Goal: Transaction & Acquisition: Purchase product/service

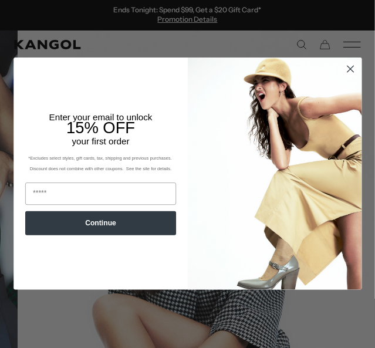
click at [348, 69] on icon "Close dialog" at bounding box center [351, 69] width 6 height 6
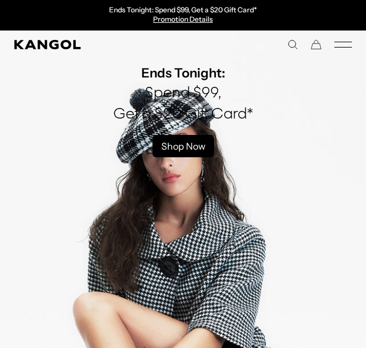
click at [338, 46] on icon "Mobile Menu" at bounding box center [344, 44] width 18 height 11
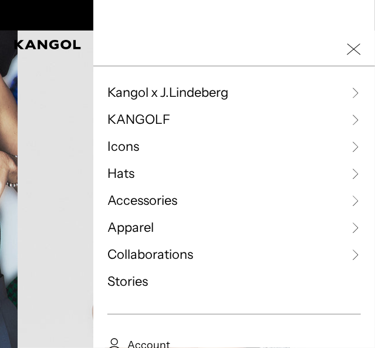
click at [124, 174] on span "Hats" at bounding box center [120, 174] width 27 height 18
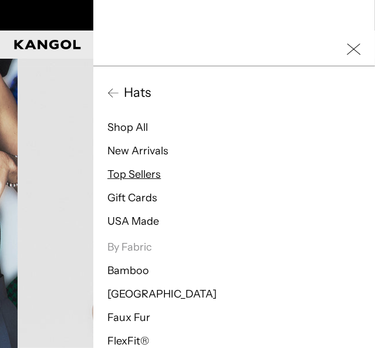
scroll to position [0, 242]
click at [123, 126] on link "Shop All" at bounding box center [127, 127] width 41 height 13
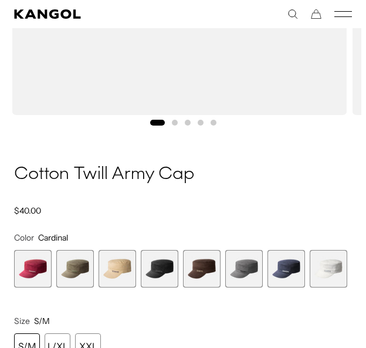
scroll to position [0, 242]
click at [67, 278] on span "2 of 9" at bounding box center [75, 269] width 38 height 38
click at [114, 275] on span "3 of 9" at bounding box center [118, 269] width 38 height 38
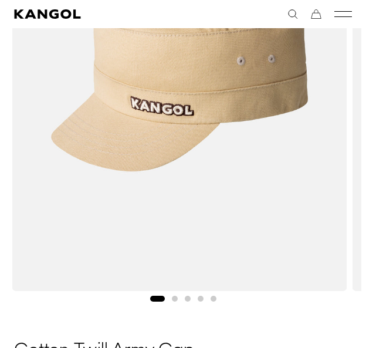
scroll to position [0, 242]
